Goal: Information Seeking & Learning: Learn about a topic

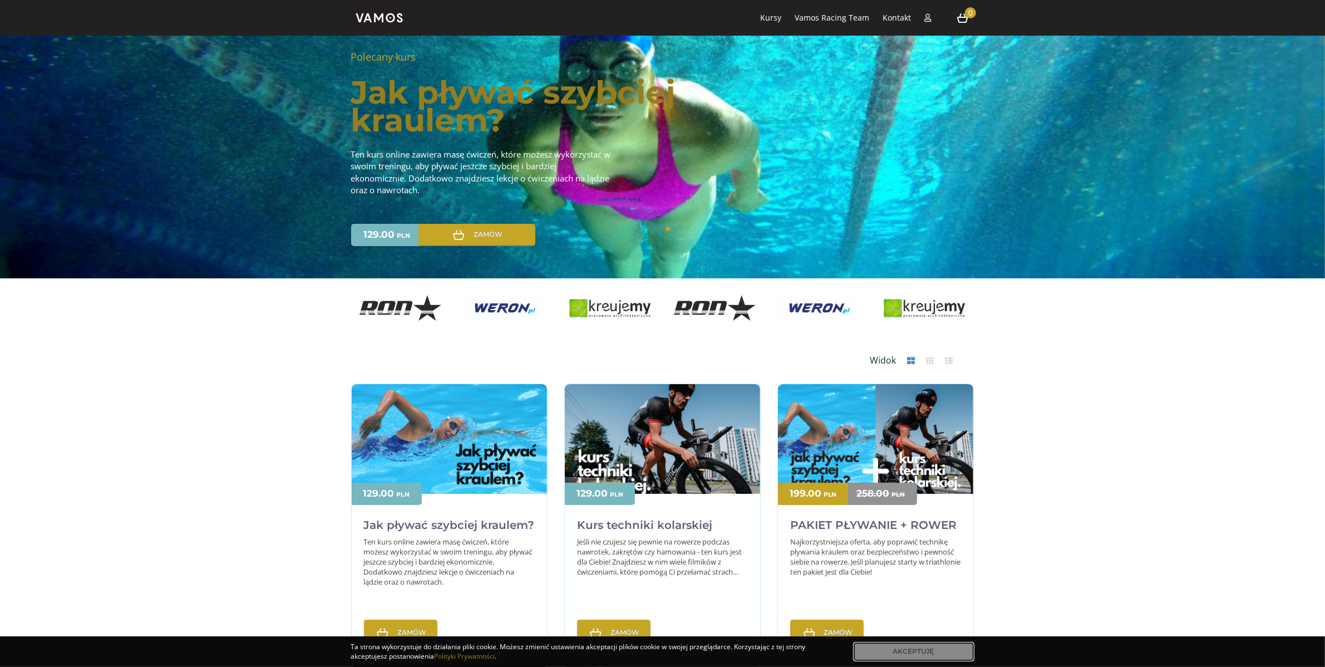
click at [907, 657] on link "Akceptuję" at bounding box center [913, 651] width 121 height 19
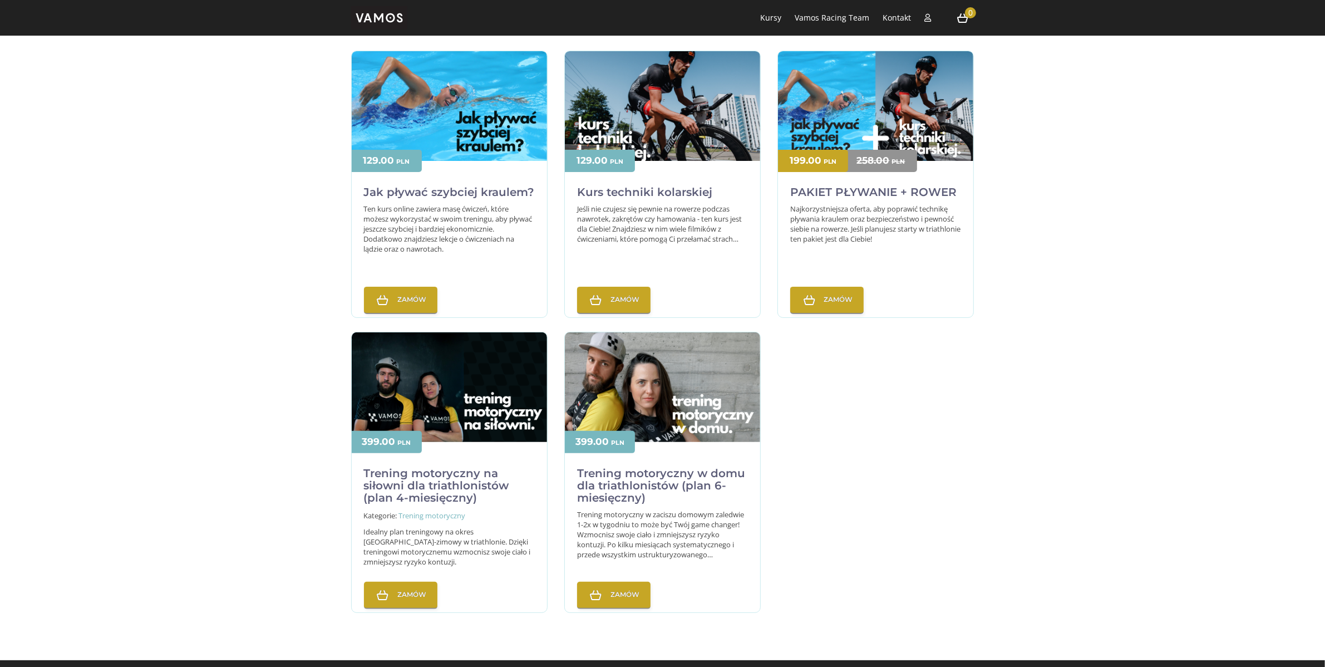
scroll to position [417, 0]
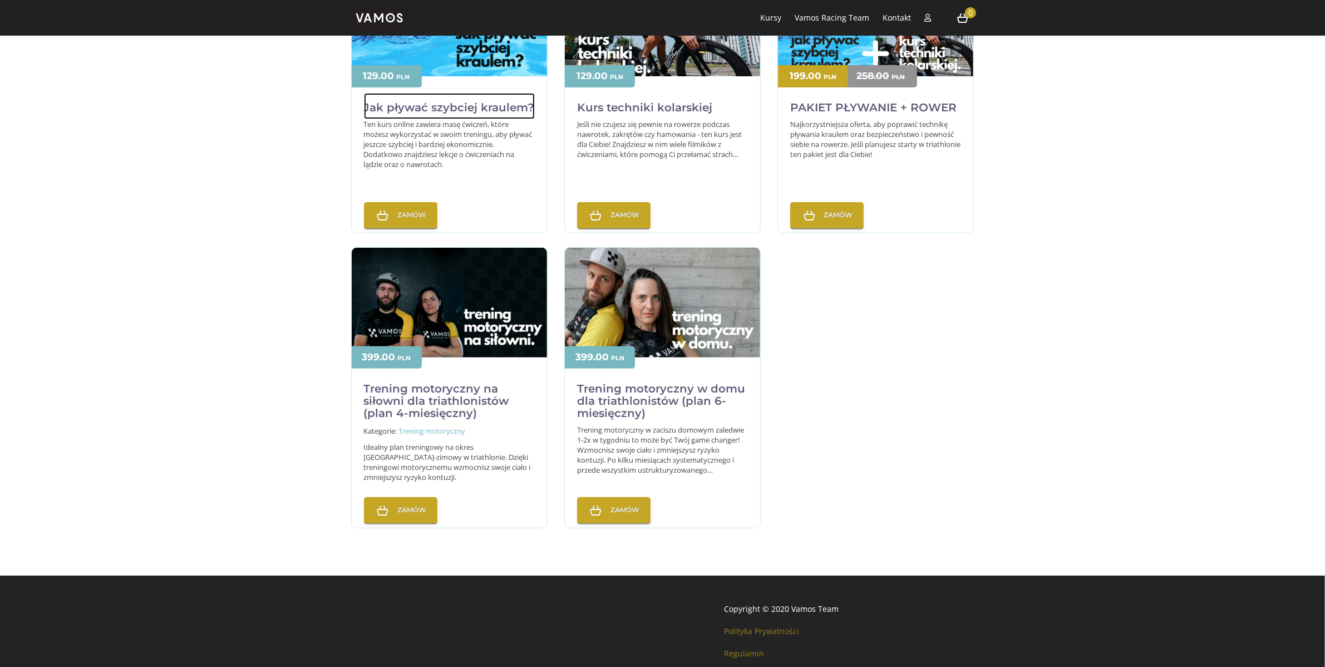
click at [431, 112] on h2 "Jak pływać szybciej kraulem?" at bounding box center [449, 106] width 171 height 26
